Goal: Transaction & Acquisition: Purchase product/service

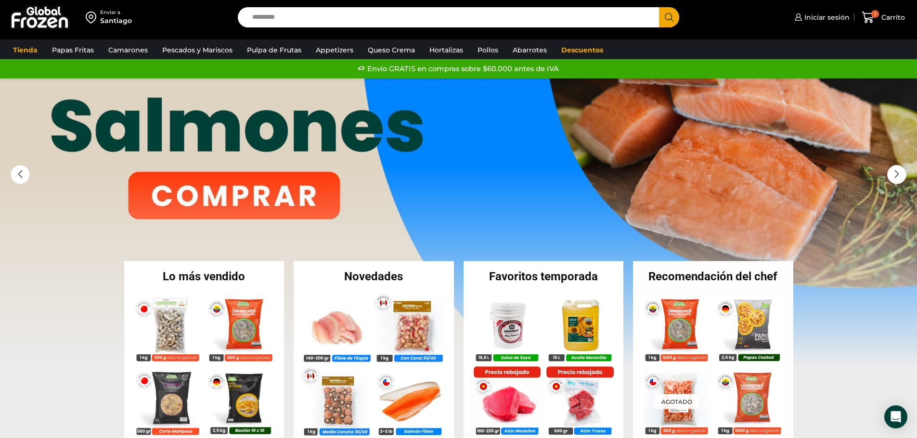
click at [332, 15] on input "Search input" at bounding box center [450, 17] width 407 height 20
type input "********"
click at [659, 7] on button "Search" at bounding box center [669, 17] width 20 height 20
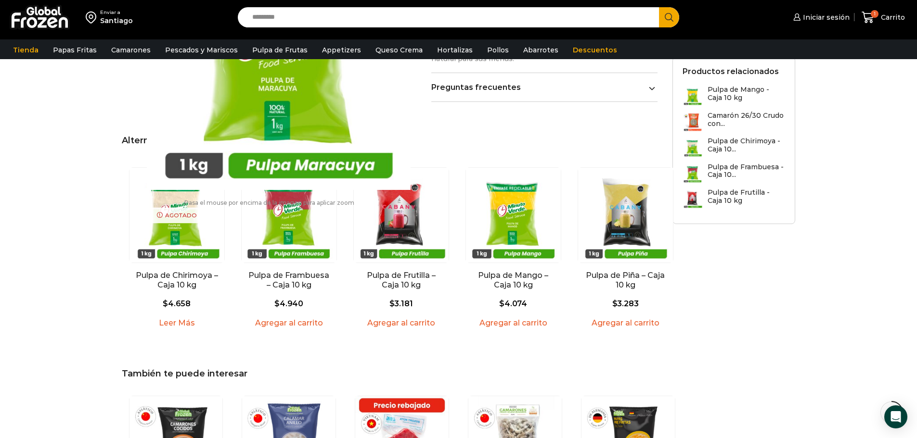
scroll to position [145, 0]
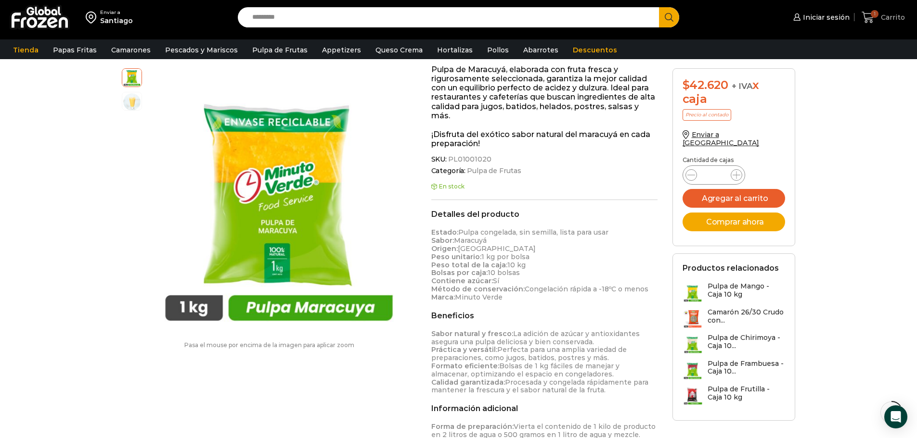
click at [878, 15] on span "1" at bounding box center [869, 17] width 17 height 13
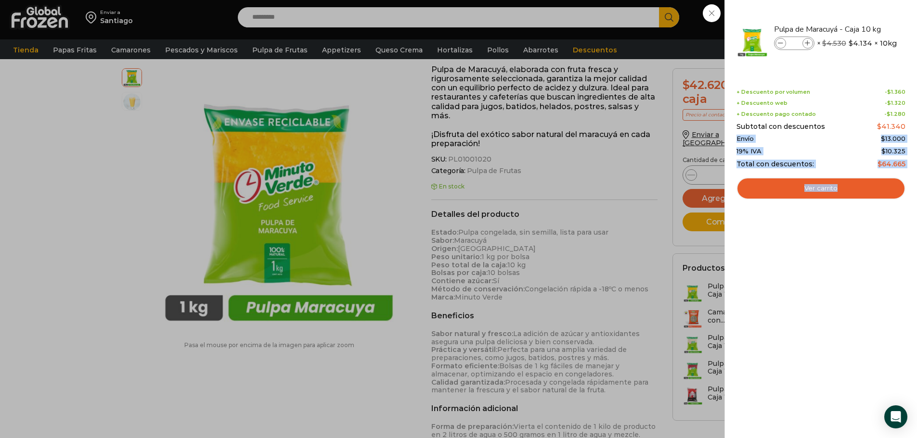
drag, startPoint x: 738, startPoint y: 140, endPoint x: 910, endPoint y: 137, distance: 171.8
click at [911, 137] on div "1 Shopping Cart Pulpa de Maracuyá - Caja 10 kg Pulpa de Maracuyá - Caja 10 kg c…" at bounding box center [820, 219] width 192 height 438
click at [910, 137] on div "1 Shopping Cart Pulpa de Maracuyá - Caja 10 kg Pulpa de Maracuyá - Caja 10 kg c…" at bounding box center [820, 219] width 192 height 438
